Goal: Information Seeking & Learning: Check status

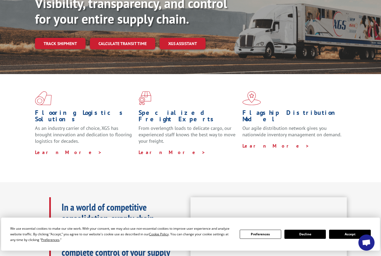
scroll to position [81, 0]
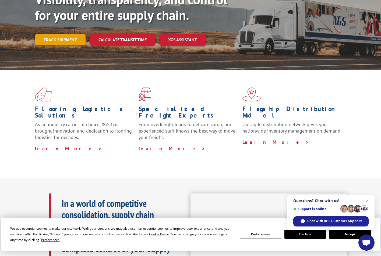
click at [64, 34] on link "Track shipment" at bounding box center [60, 39] width 51 height 11
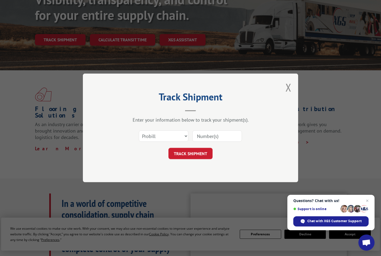
click at [190, 137] on div "Select category... Probill BOL PO" at bounding box center [190, 137] width 161 height 18
click at [184, 137] on select "Select category... Probill BOL PO" at bounding box center [163, 136] width 49 height 11
select select "bol"
click at [139, 131] on select "Select category... Probill BOL PO" at bounding box center [163, 136] width 49 height 11
drag, startPoint x: 120, startPoint y: 135, endPoint x: 150, endPoint y: 143, distance: 31.2
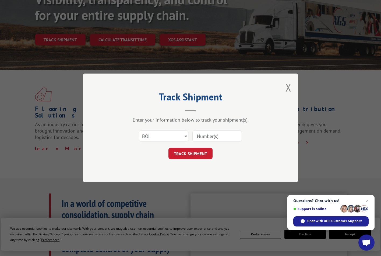
click at [120, 135] on div "Select category... Probill BOL PO" at bounding box center [190, 137] width 161 height 18
click at [170, 140] on select "Select category... Probill BOL PO" at bounding box center [163, 136] width 49 height 11
click at [215, 139] on input at bounding box center [216, 136] width 49 height 11
paste input "2873028"
type input "2873028"
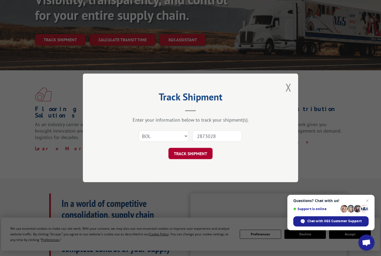
click at [176, 153] on button "TRACK SHIPMENT" at bounding box center [190, 153] width 44 height 11
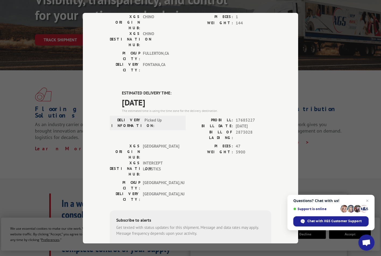
scroll to position [73, 0]
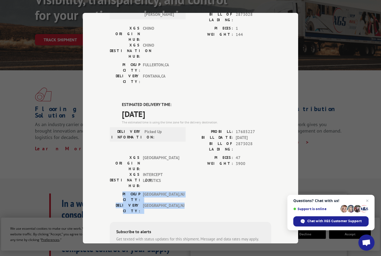
drag, startPoint x: 118, startPoint y: 142, endPoint x: 169, endPoint y: 149, distance: 51.1
click at [169, 191] on div "[GEOGRAPHIC_DATA]: [GEOGRAPHIC_DATA] , [GEOGRAPHIC_DATA] DELIVERY CITY: [GEOGRA…" at bounding box center [146, 202] width 73 height 23
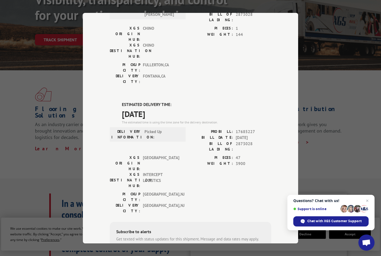
click at [205, 155] on div "PIECES: 47 WEIGHT: 3900" at bounding box center [230, 173] width 81 height 37
click at [127, 102] on label "ESTIMATED DELIVERY TIME:" at bounding box center [196, 105] width 149 height 6
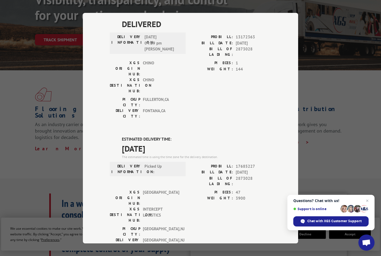
scroll to position [0, 0]
